Goal: Transaction & Acquisition: Purchase product/service

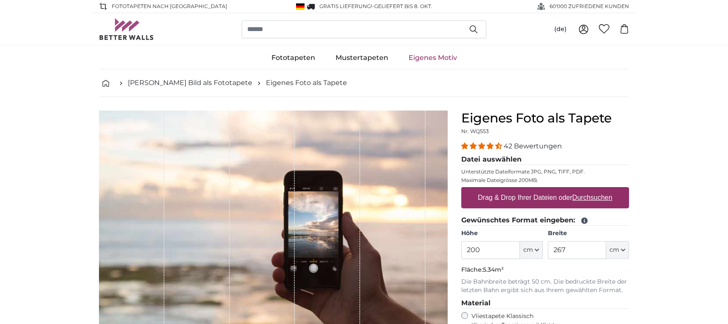
click at [504, 80] on ul "[PERSON_NAME] Bild als Fototapete Eigenes Foto als Tapete" at bounding box center [364, 83] width 530 height 10
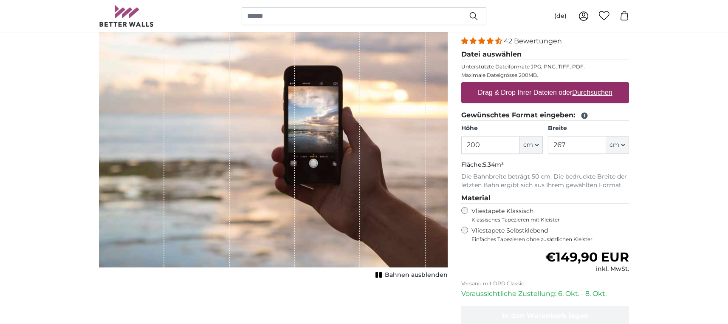
scroll to position [108, 0]
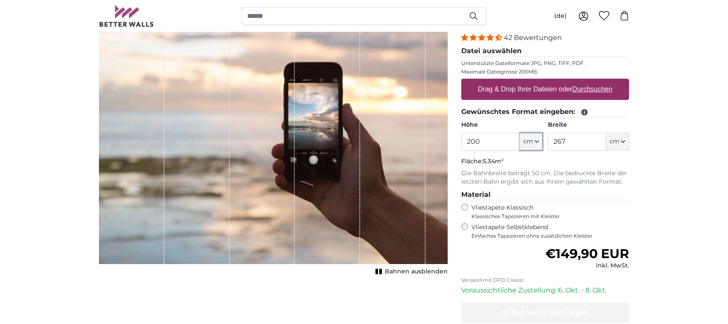
click at [537, 136] on button "cm" at bounding box center [531, 142] width 23 height 18
drag, startPoint x: 529, startPoint y: 147, endPoint x: 510, endPoint y: 143, distance: 19.2
click at [528, 146] on button "cm" at bounding box center [531, 142] width 23 height 18
drag, startPoint x: 492, startPoint y: 144, endPoint x: 452, endPoint y: 148, distance: 39.7
click at [462, 148] on input "200" at bounding box center [491, 142] width 58 height 18
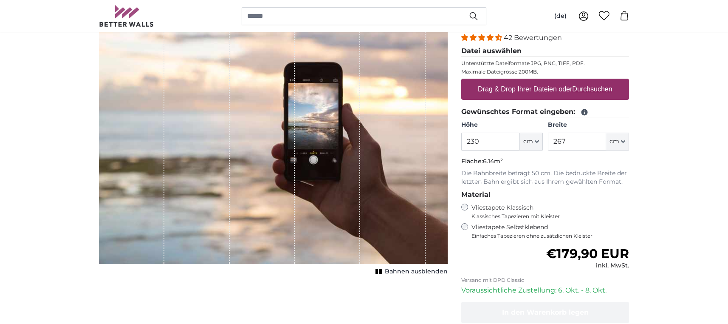
click at [624, 143] on icon "button" at bounding box center [623, 141] width 4 height 4
click at [617, 160] on link "Centimeter (cm)" at bounding box center [618, 163] width 75 height 15
type input "200"
drag, startPoint x: 598, startPoint y: 142, endPoint x: 527, endPoint y: 142, distance: 70.5
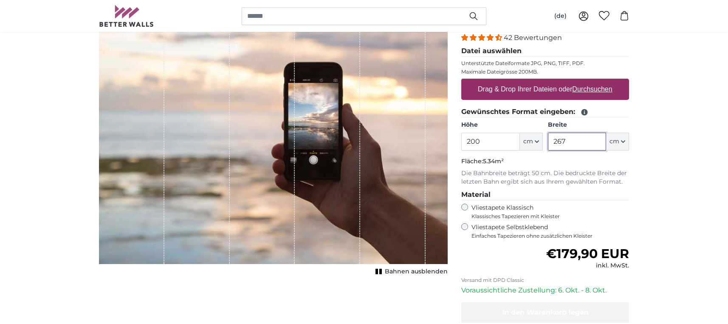
click at [548, 142] on input "267" at bounding box center [577, 142] width 58 height 18
type input "300"
